Goal: Information Seeking & Learning: Check status

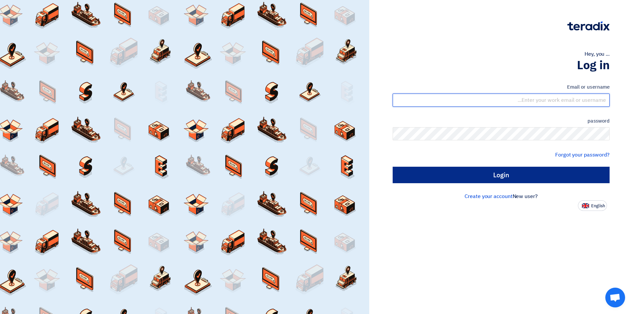
type input "[EMAIL_ADDRESS][DOMAIN_NAME]"
click at [473, 179] on input "Login" at bounding box center [501, 175] width 217 height 16
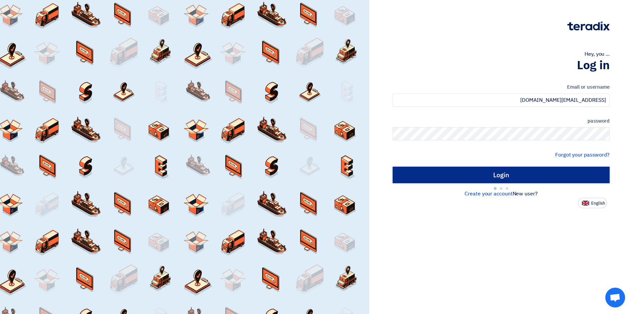
type input "Sign in"
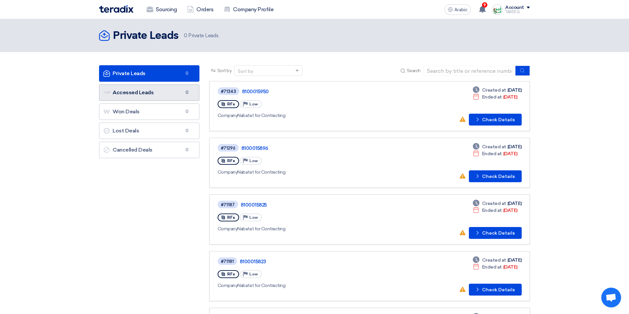
click at [165, 93] on link "Accessed Leads Accessed Leads 0" at bounding box center [149, 92] width 100 height 16
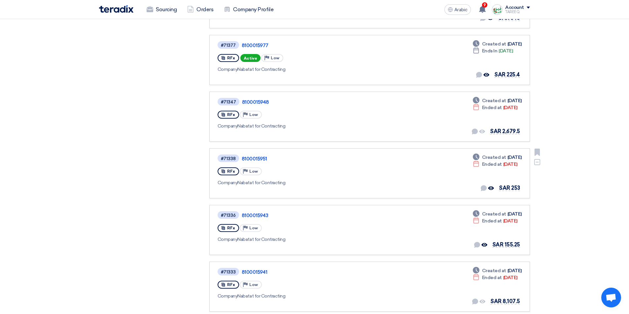
scroll to position [462, 0]
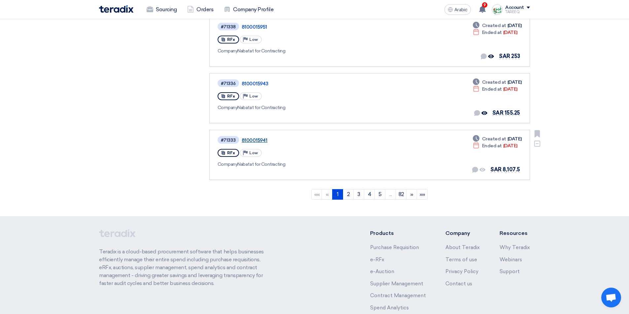
click at [255, 139] on font "8100015941" at bounding box center [255, 141] width 26 height 6
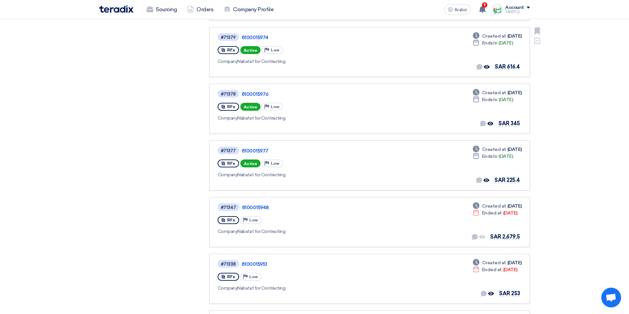
scroll to position [297, 0]
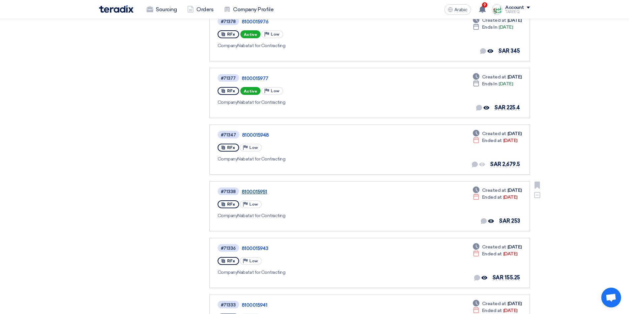
click at [262, 192] on font "8100015951" at bounding box center [254, 192] width 25 height 6
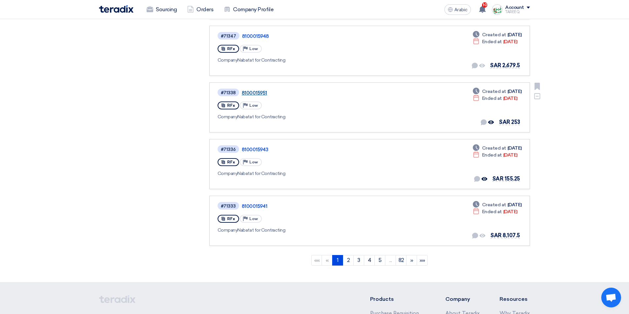
click at [258, 93] on font "8100015951" at bounding box center [254, 93] width 25 height 6
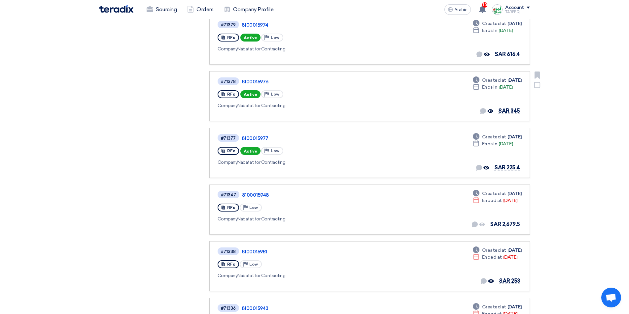
scroll to position [297, 0]
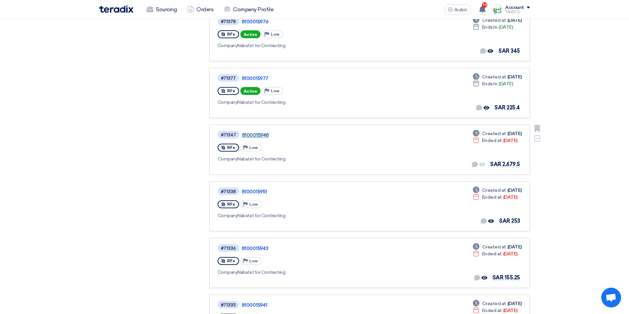
click at [256, 135] on font "8100015948" at bounding box center [255, 135] width 27 height 6
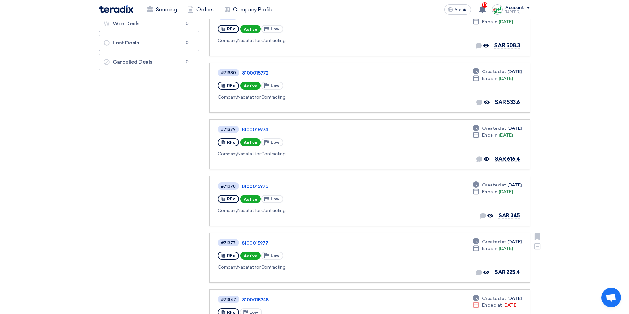
scroll to position [165, 0]
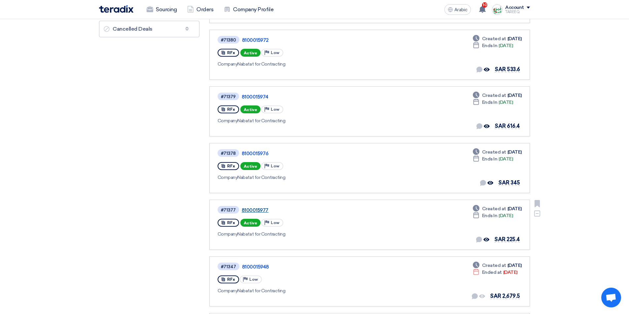
click at [251, 210] on font "8100015977" at bounding box center [255, 211] width 27 height 6
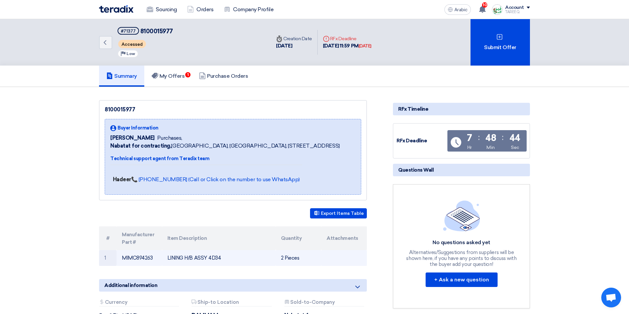
click at [139, 259] on font "MIMC894263" at bounding box center [137, 258] width 31 height 6
click at [140, 258] on font "MIMC894263" at bounding box center [137, 258] width 31 height 6
copy font "MIMC894263"
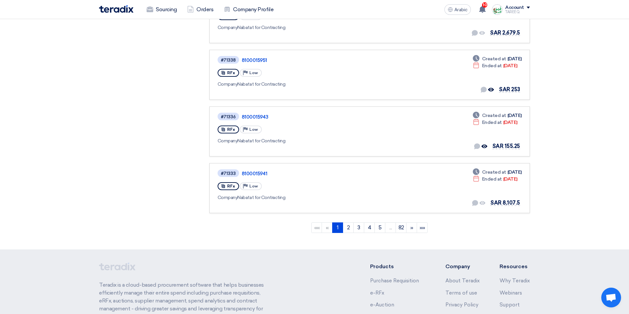
scroll to position [429, 0]
click at [349, 227] on link "2" at bounding box center [347, 227] width 11 height 11
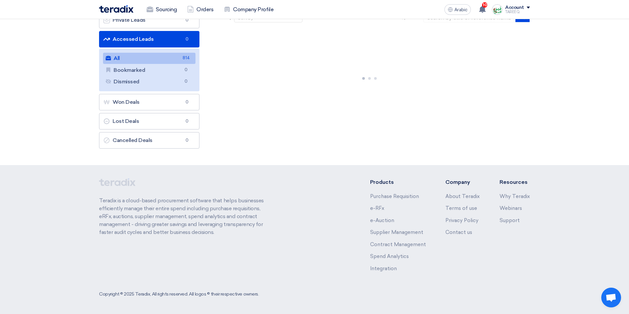
scroll to position [0, 0]
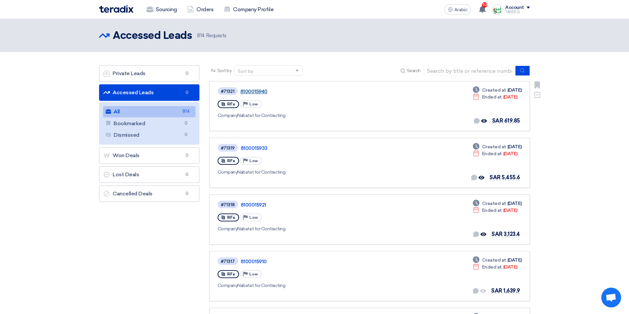
click at [263, 91] on font "8100015940" at bounding box center [253, 92] width 27 height 6
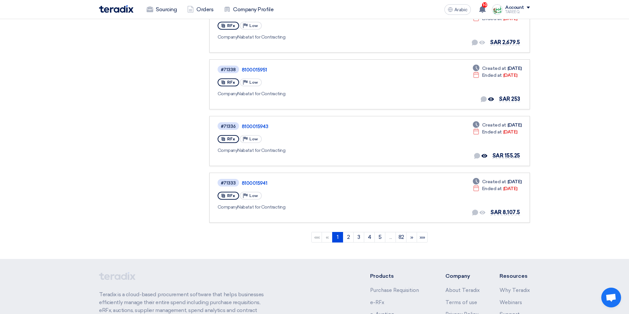
scroll to position [495, 0]
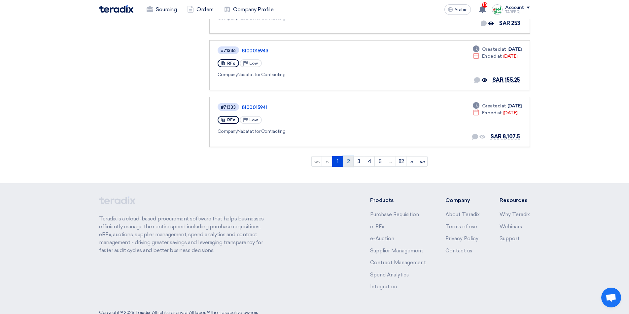
click at [349, 161] on font "2" at bounding box center [348, 161] width 3 height 6
